Goal: Transaction & Acquisition: Purchase product/service

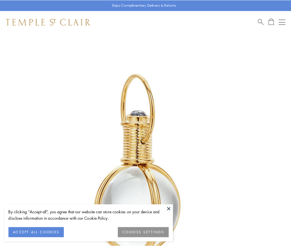
scroll to position [145, 0]
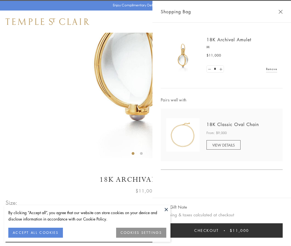
click at [222, 231] on button "Checkout $11,000" at bounding box center [222, 230] width 122 height 14
